Goal: Information Seeking & Learning: Learn about a topic

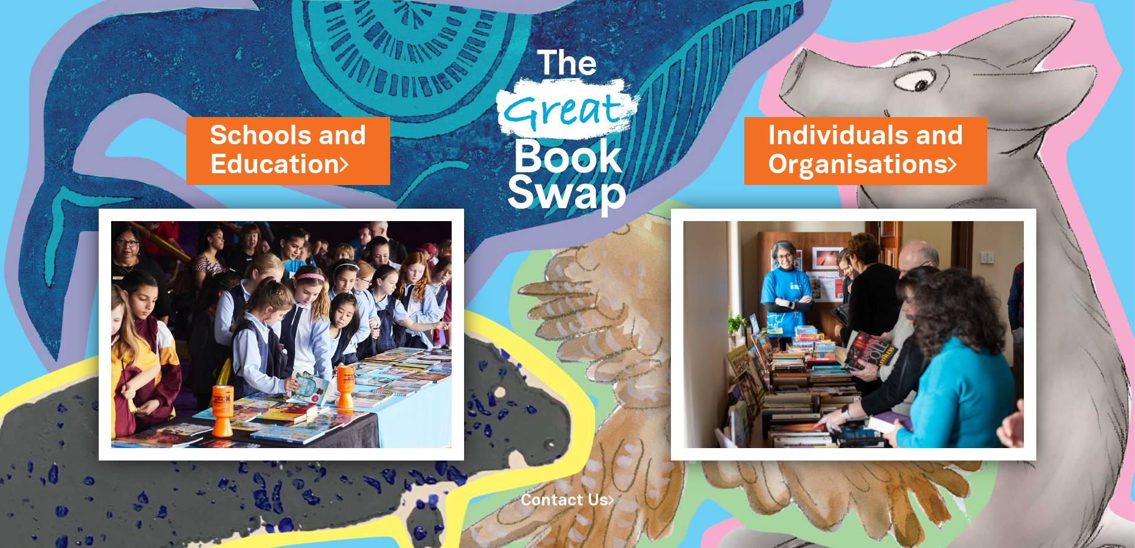
click at [219, 134] on link "Schools and Education" at bounding box center [288, 151] width 157 height 66
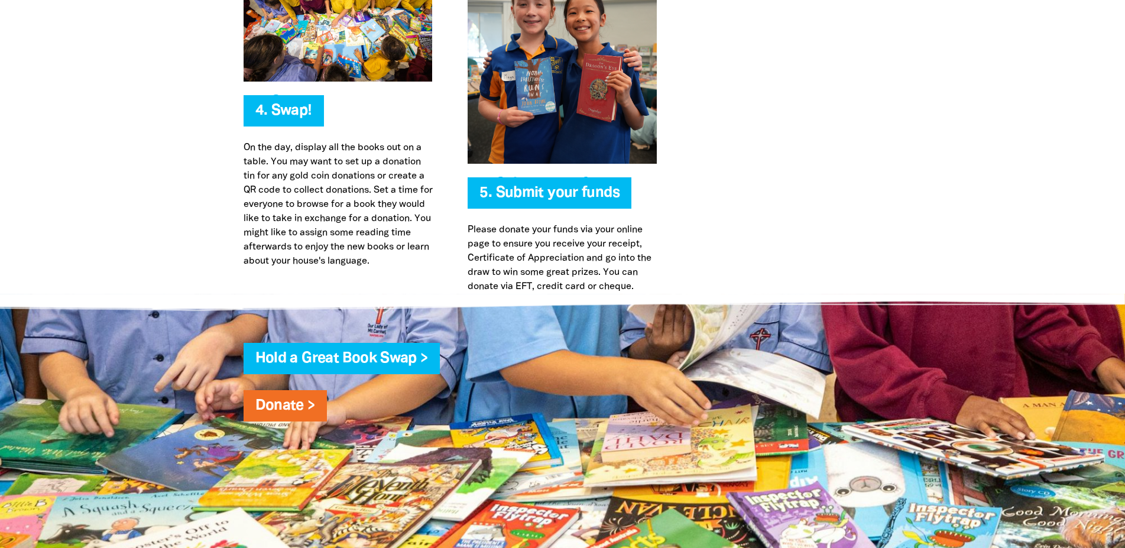
scroll to position [2594, 0]
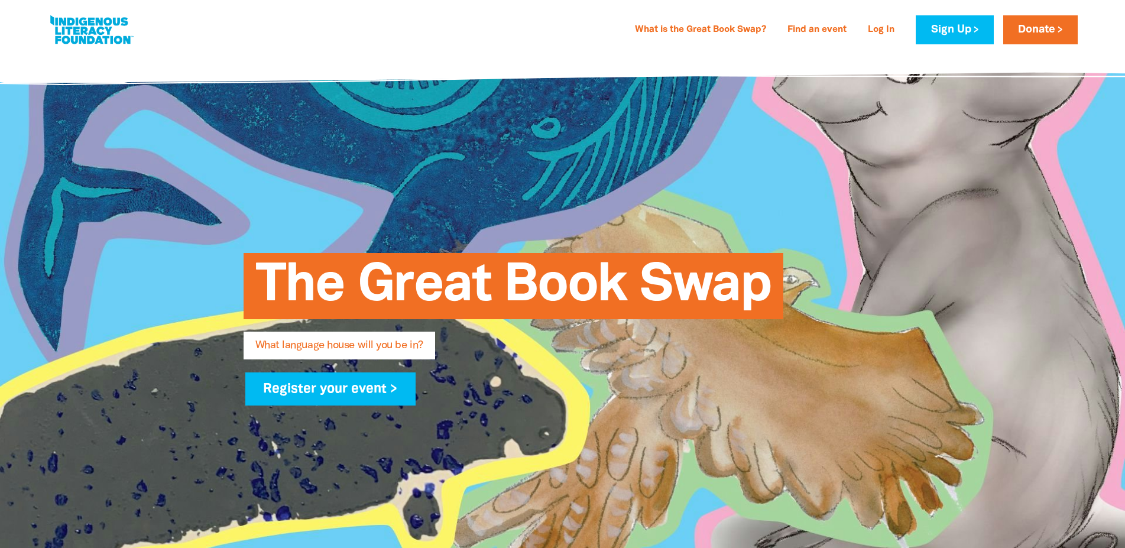
scroll to position [422, 0]
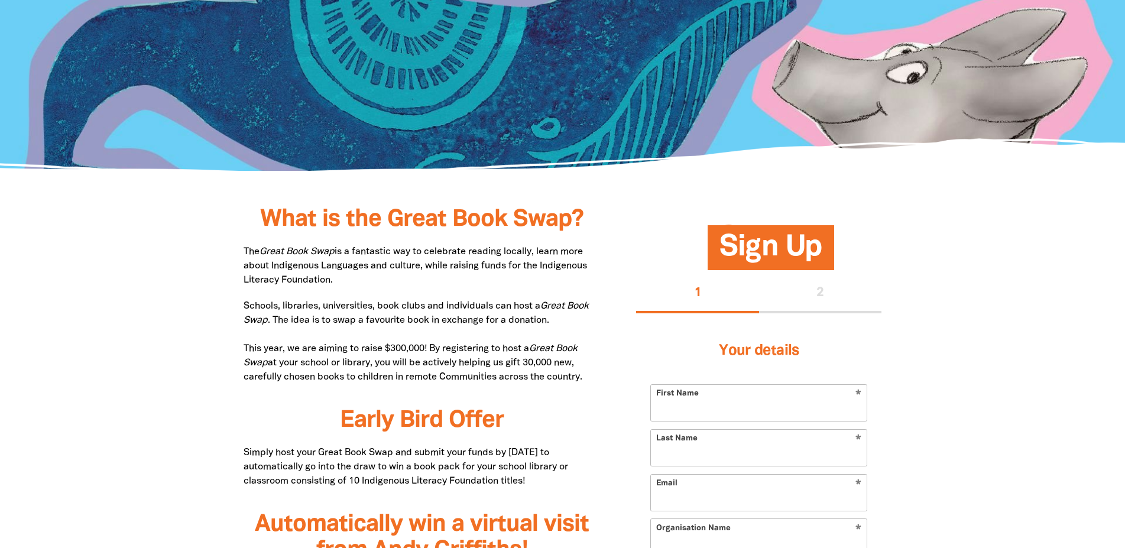
drag, startPoint x: 381, startPoint y: 365, endPoint x: 588, endPoint y: 381, distance: 208.2
click at [588, 381] on p "Schools, libraries, universities, book clubs and individuals can host a Great B…" at bounding box center [423, 341] width 358 height 85
copy p "you will be actively helping us gift 30,000 new, carefully chosen books to chil…"
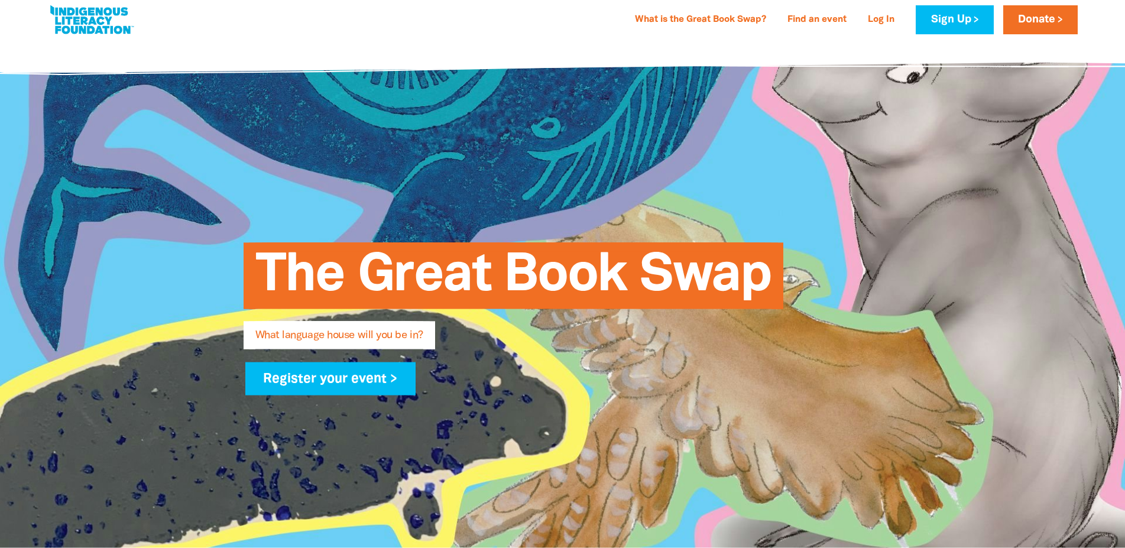
scroll to position [0, 0]
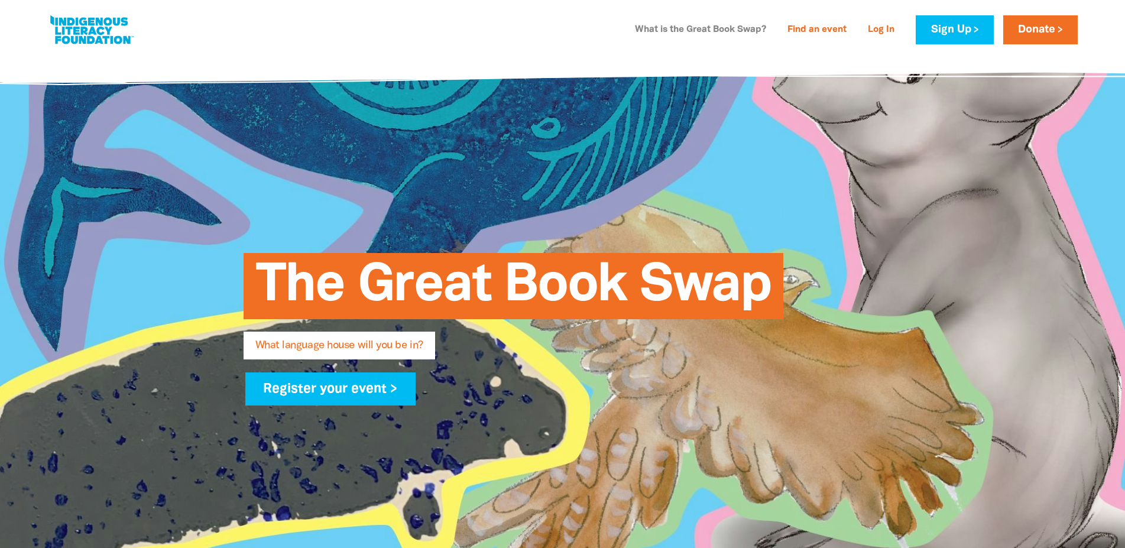
click at [643, 34] on link "What is the Great Book Swap?" at bounding box center [700, 30] width 145 height 19
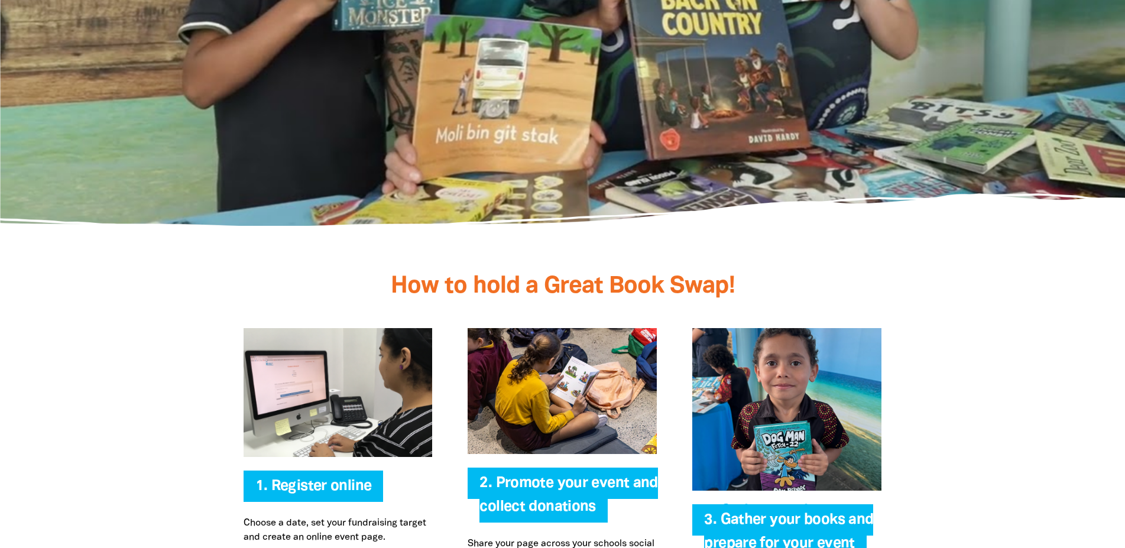
scroll to position [2499, 0]
